Goal: Information Seeking & Learning: Understand process/instructions

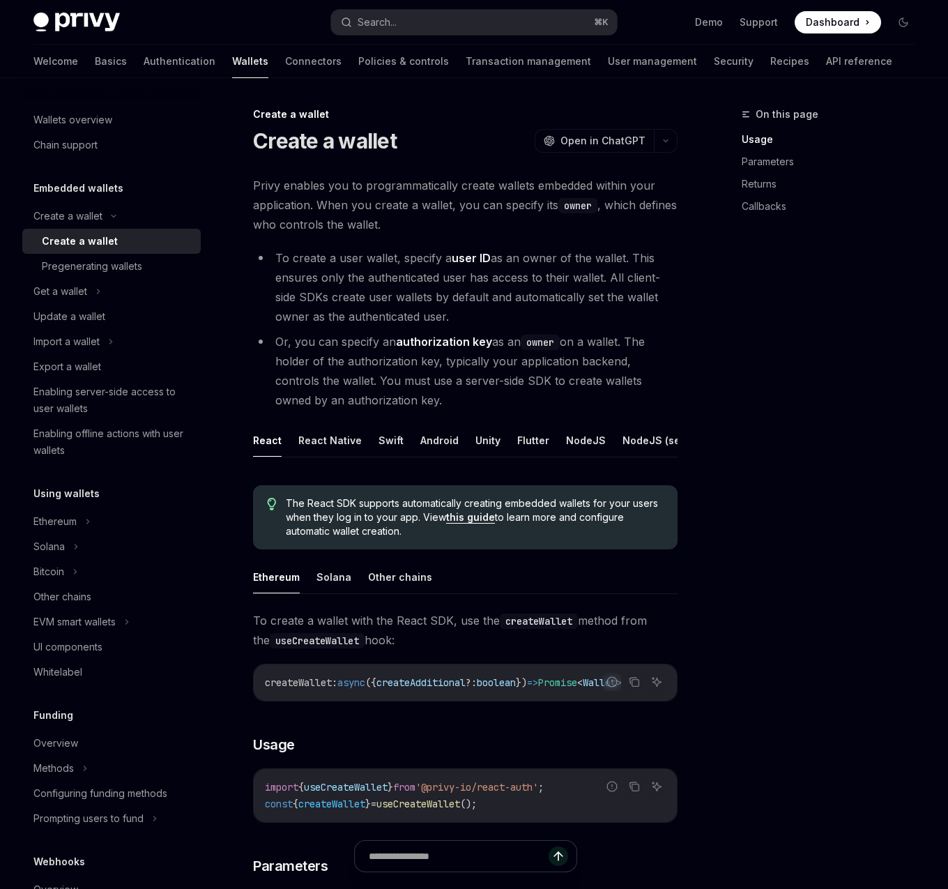
click at [534, 369] on li "Or, you can specify an authorization key as an owner on a wallet. The holder of…" at bounding box center [465, 371] width 425 height 78
click at [102, 526] on div "Ethereum" at bounding box center [111, 521] width 178 height 25
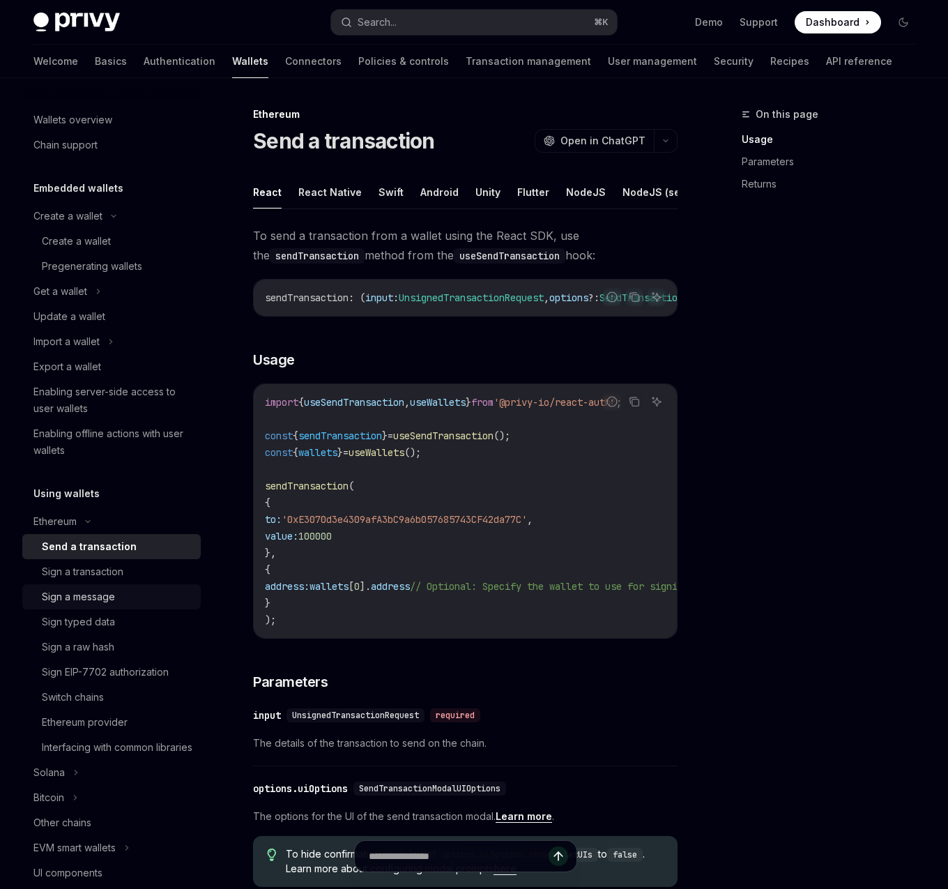
click at [100, 584] on link "Sign a message" at bounding box center [111, 596] width 178 height 25
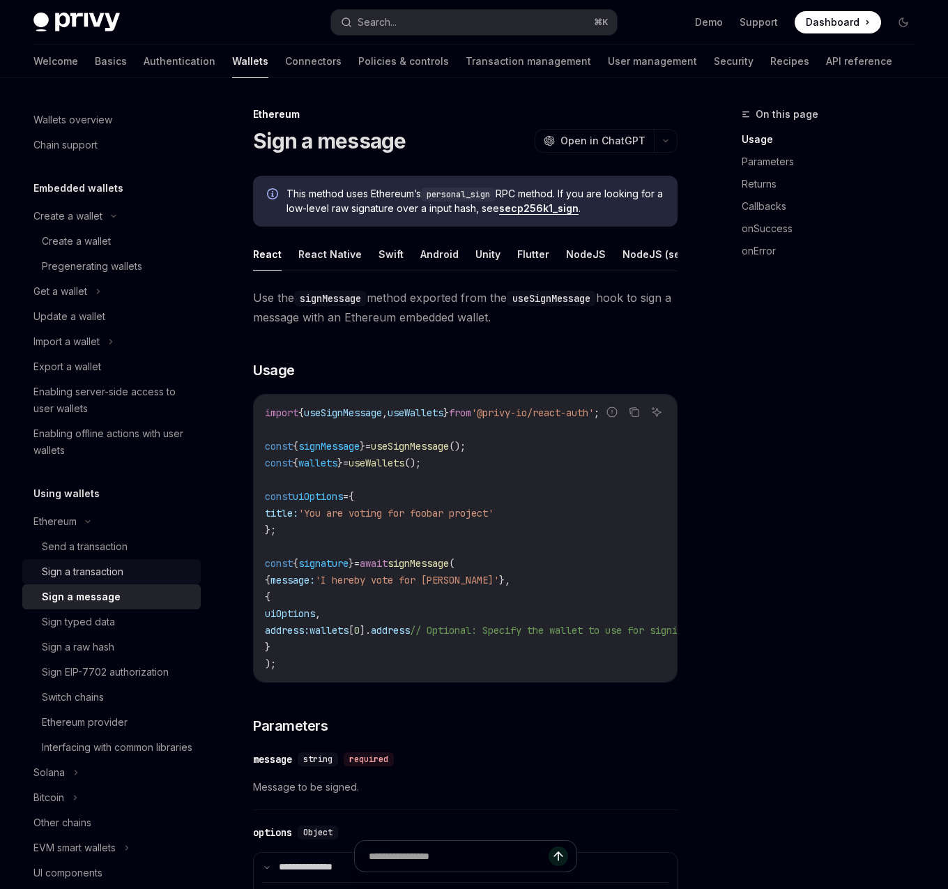
click at [116, 566] on div "Sign a transaction" at bounding box center [83, 571] width 82 height 17
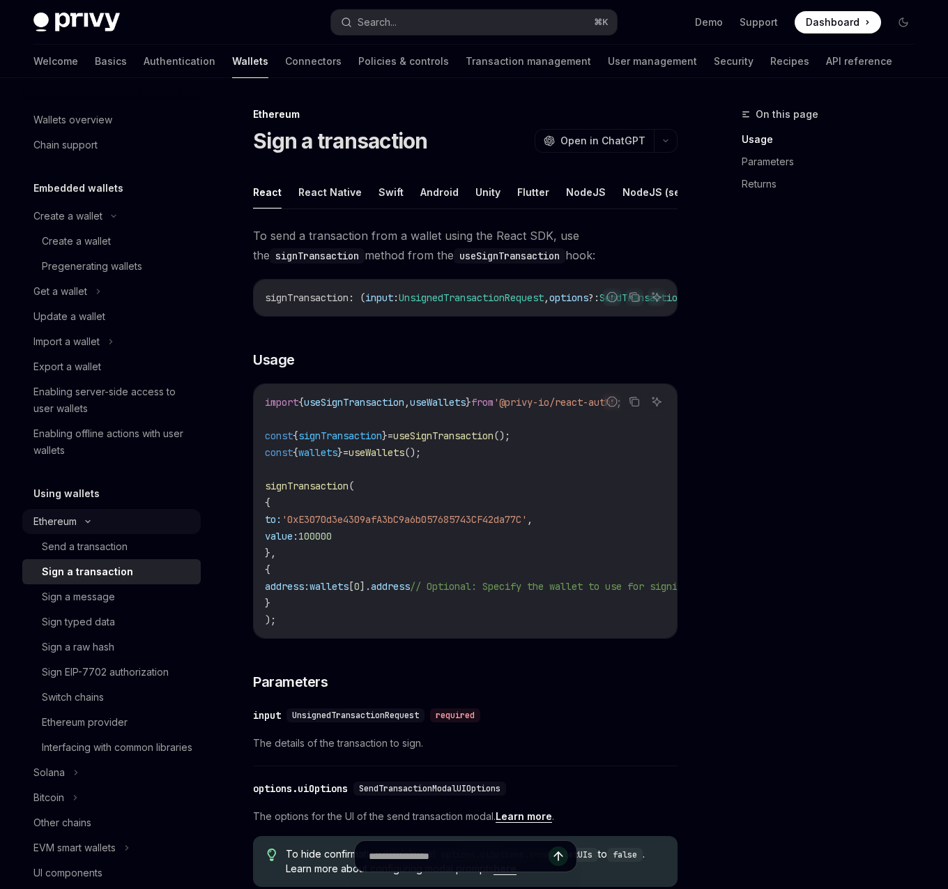
click at [114, 527] on div "Ethereum" at bounding box center [111, 521] width 178 height 25
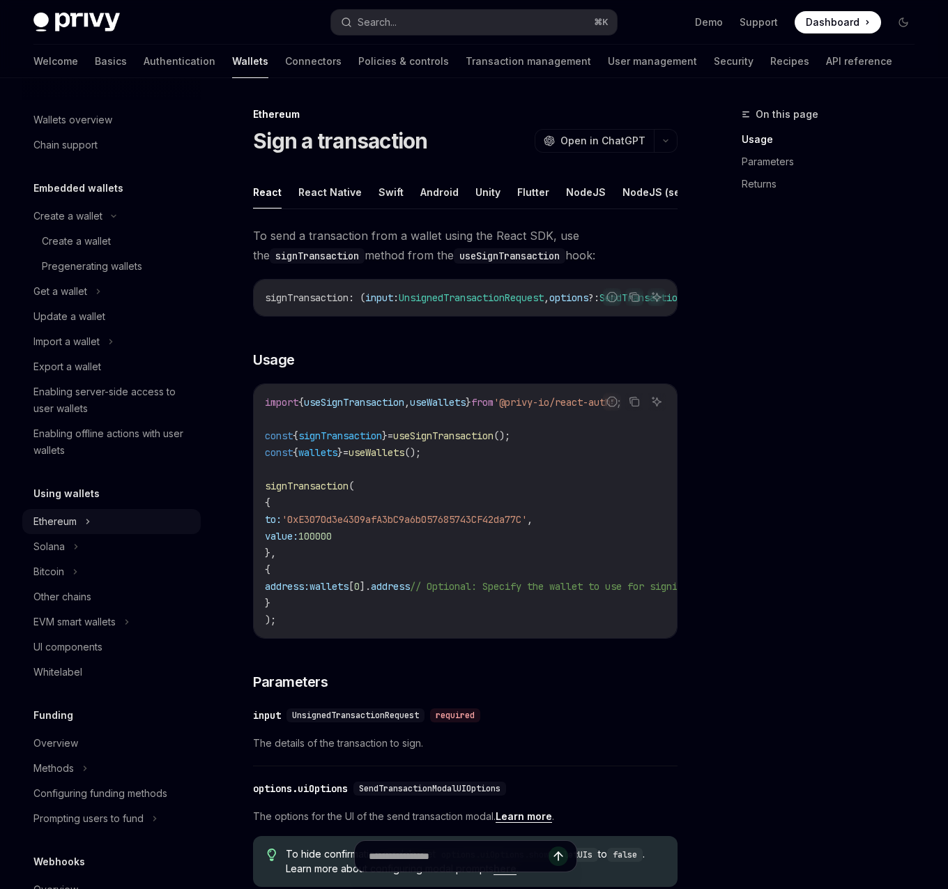
click at [114, 527] on div "Ethereum" at bounding box center [111, 521] width 178 height 25
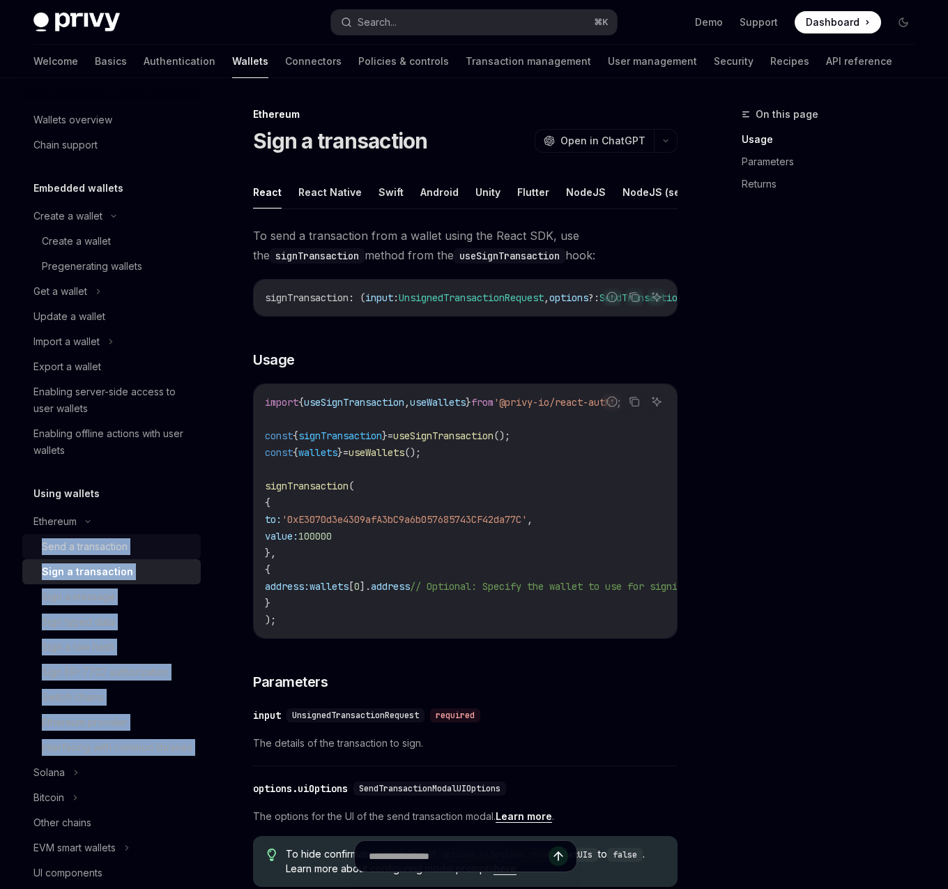
click at [101, 554] on div "Send a transaction" at bounding box center [85, 546] width 86 height 17
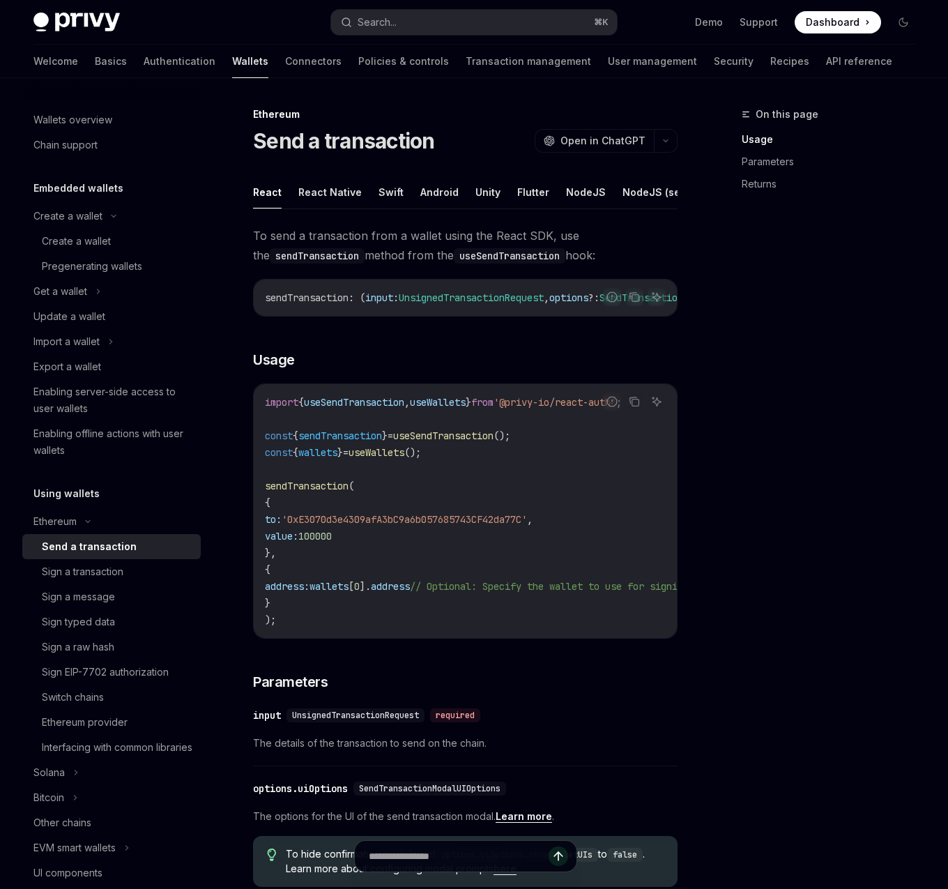
click at [754, 448] on div "On this page Usage Parameters Returns" at bounding box center [820, 497] width 212 height 783
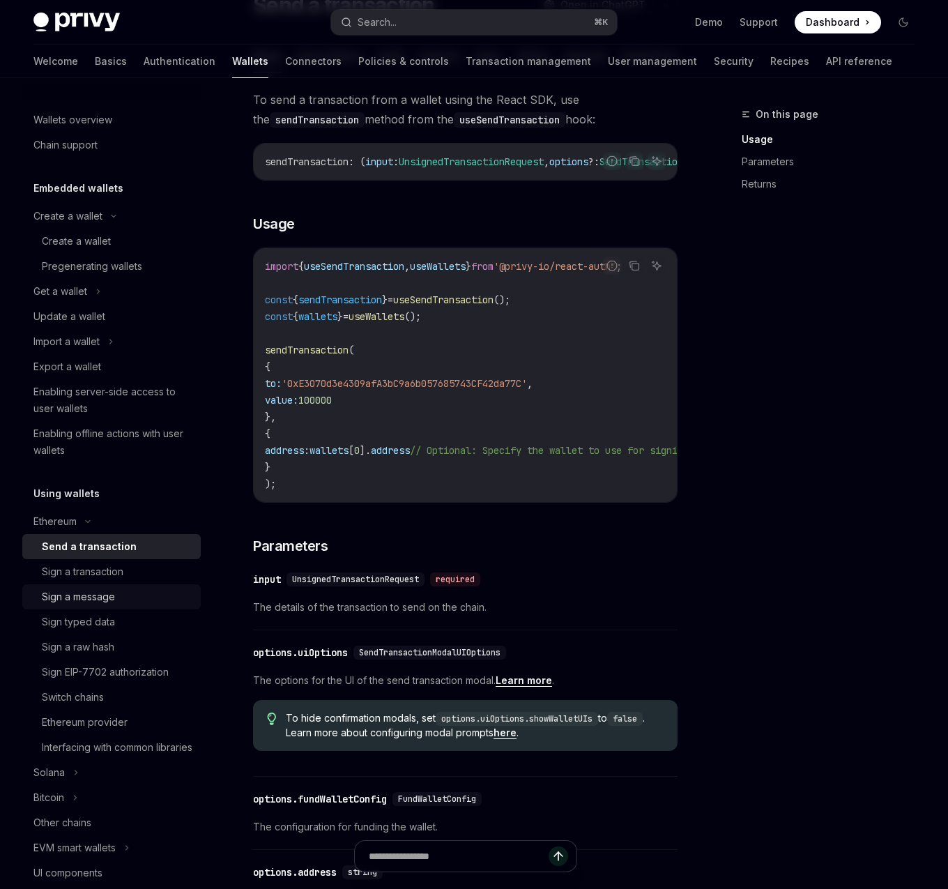
scroll to position [147, 0]
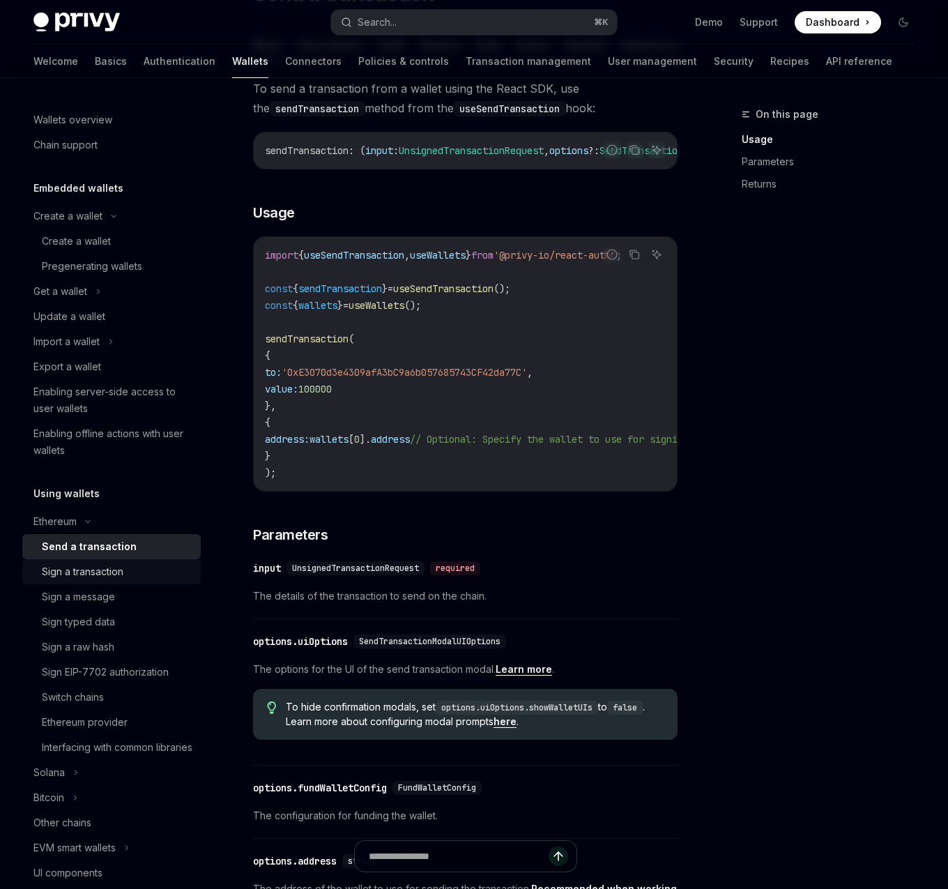
click at [142, 572] on div "Sign a transaction" at bounding box center [117, 571] width 151 height 17
type textarea "*"
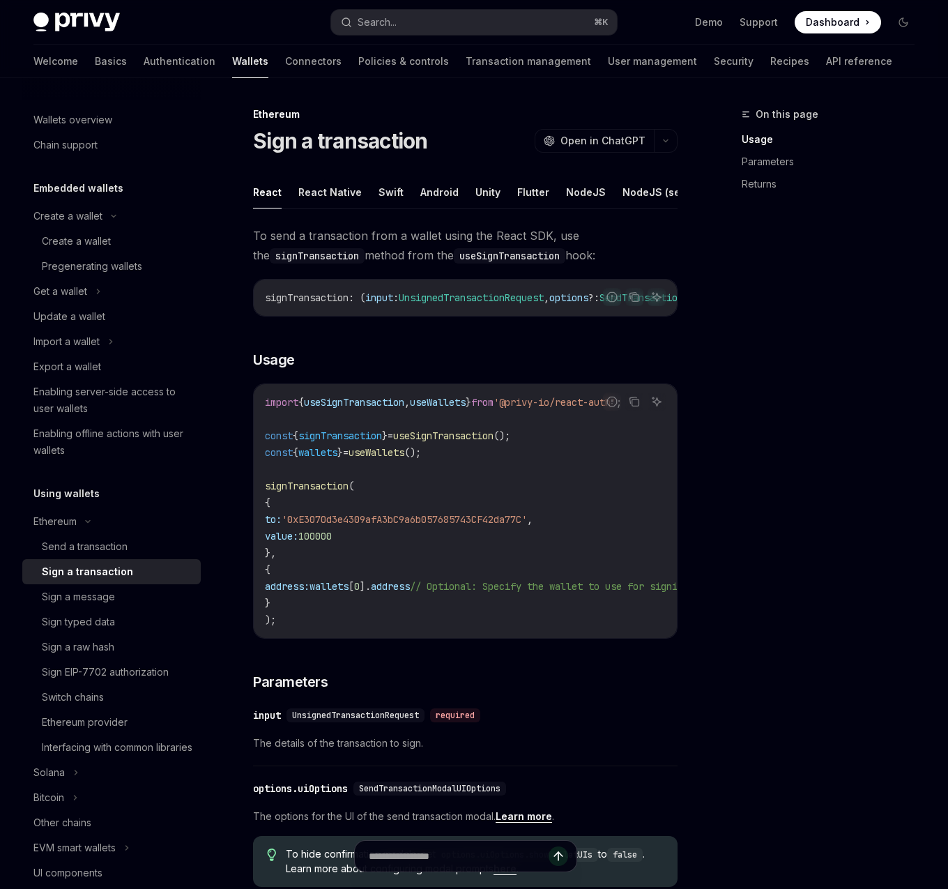
click at [731, 480] on div "On this page Usage Parameters Returns" at bounding box center [820, 497] width 212 height 783
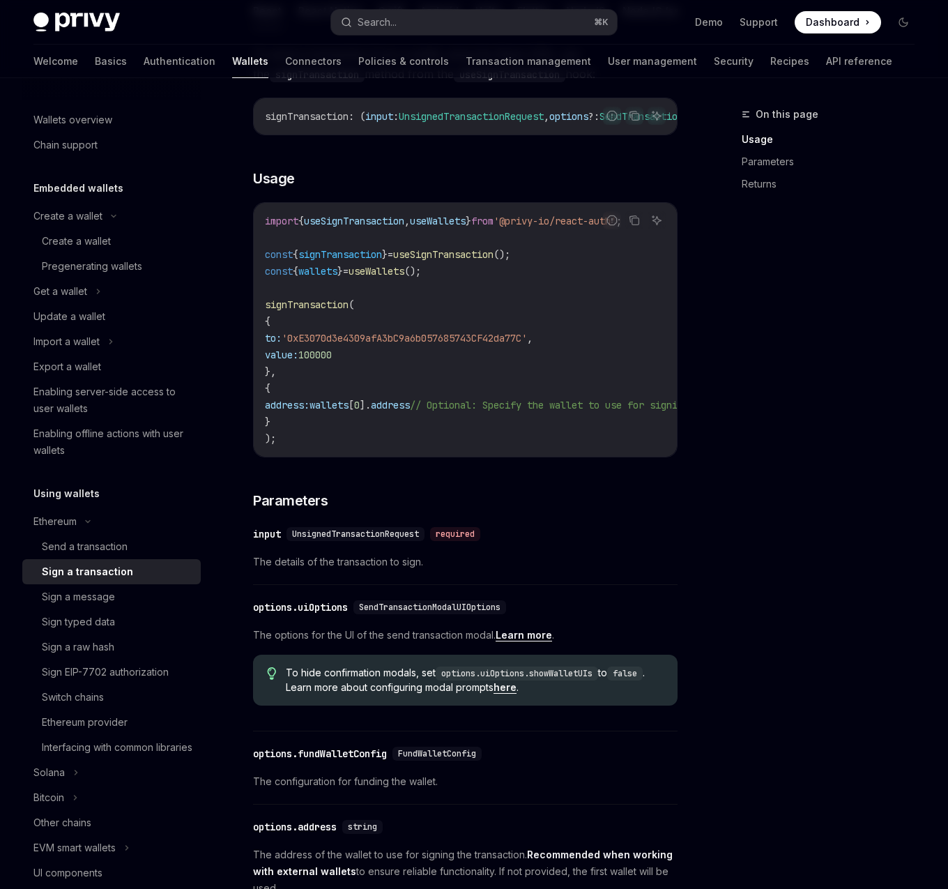
scroll to position [575, 0]
